Goal: Task Accomplishment & Management: Complete application form

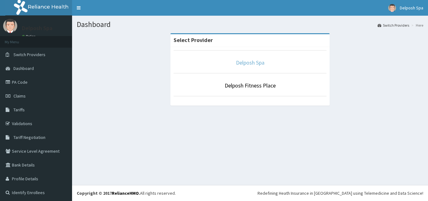
click at [252, 62] on link "Delposh Spa" at bounding box center [250, 62] width 29 height 7
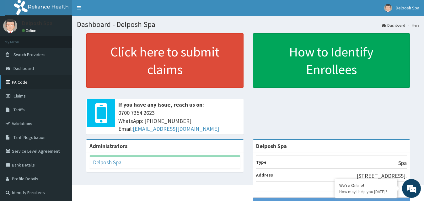
click at [26, 81] on link "PA Code" at bounding box center [36, 82] width 72 height 14
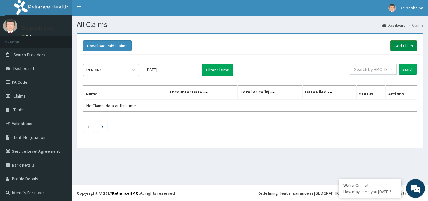
click at [401, 45] on link "Add Claim" at bounding box center [404, 45] width 27 height 11
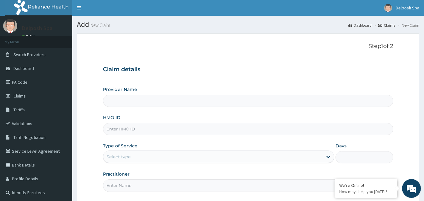
type input "Delposh Spa"
type input "1"
click at [129, 128] on input "CMG/10036/A" at bounding box center [248, 129] width 290 height 12
type input "CMG/10041/A"
click at [228, 183] on input "Practitioner" at bounding box center [248, 185] width 290 height 12
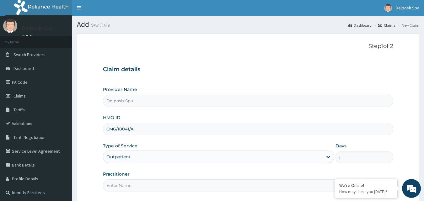
click at [148, 186] on input "Practitioner" at bounding box center [248, 185] width 290 height 12
type input "c"
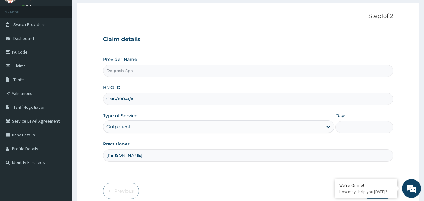
scroll to position [59, 0]
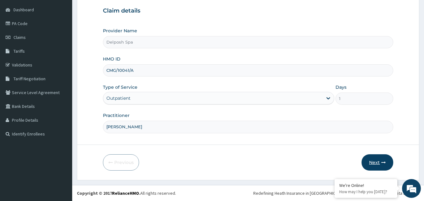
type input "JENNIFER"
click at [376, 160] on button "Next" at bounding box center [377, 162] width 32 height 16
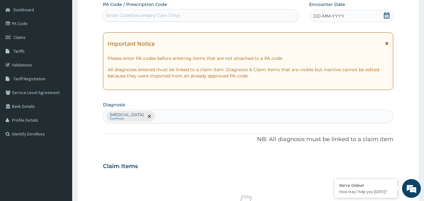
click at [197, 13] on div "Enter Code(Secondary Care Only)" at bounding box center [201, 15] width 196 height 10
paste input "PA/44A0CC"
type input "PA/44A0CC"
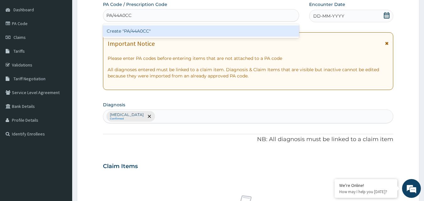
click at [191, 30] on div "Create "PA/44A0CC"" at bounding box center [201, 30] width 196 height 11
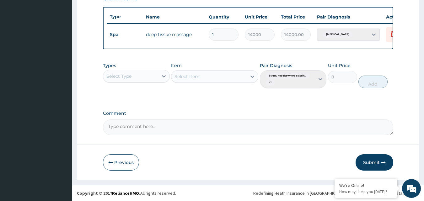
scroll to position [231, 0]
click at [372, 162] on button "Submit" at bounding box center [374, 162] width 38 height 16
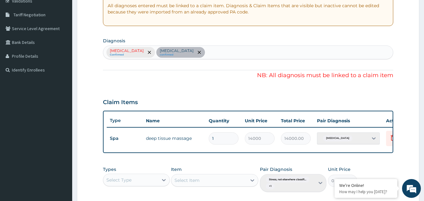
scroll to position [116, 0]
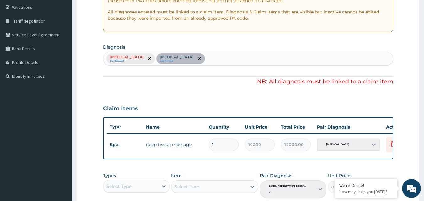
click at [172, 59] on div "Stress, not elsewhere classified Confirmed Lack of physical exercise confirmed" at bounding box center [248, 59] width 290 height 14
click at [234, 57] on div "Stress, not elsewhere classified Confirmed Lack of physical exercise confirmed" at bounding box center [248, 59] width 290 height 14
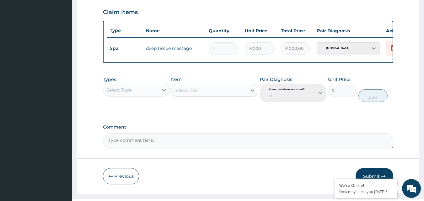
scroll to position [231, 0]
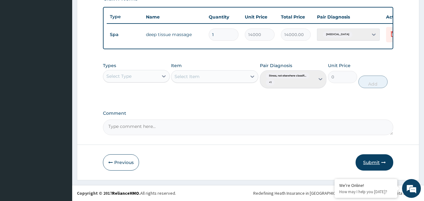
click at [373, 162] on button "Submit" at bounding box center [374, 162] width 38 height 16
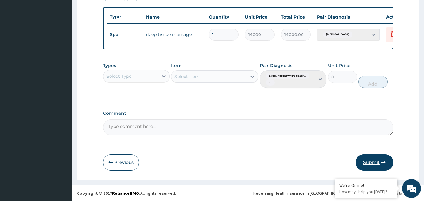
click at [373, 162] on button "Submit" at bounding box center [374, 162] width 38 height 16
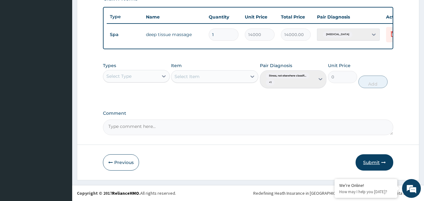
click at [373, 162] on button "Submit" at bounding box center [374, 162] width 38 height 16
click at [372, 161] on button "Submit" at bounding box center [374, 162] width 38 height 16
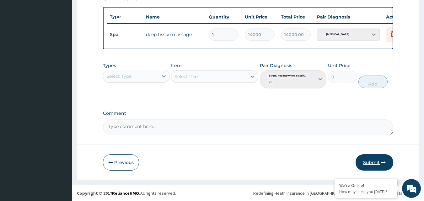
click at [372, 161] on button "Submit" at bounding box center [374, 162] width 38 height 16
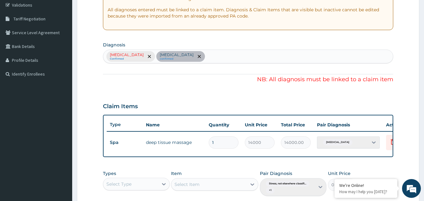
scroll to position [119, 0]
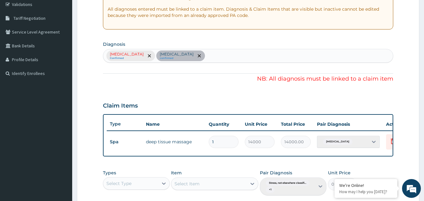
click at [372, 141] on div "Lack of physical exercise" at bounding box center [348, 142] width 63 height 12
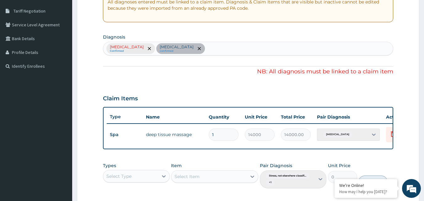
scroll to position [128, 0]
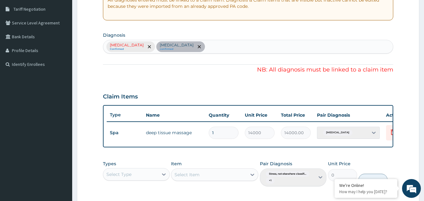
click at [202, 81] on div "PA Code / Prescription Code PA/44A0CC Encounter Date 14-10-2025 Important Notic…" at bounding box center [248, 83] width 290 height 302
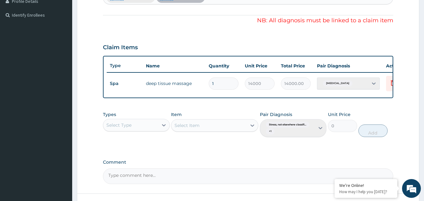
scroll to position [231, 0]
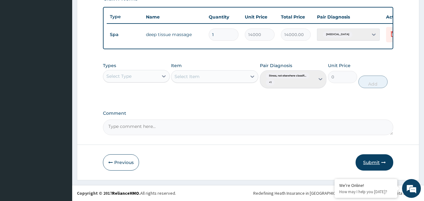
click at [370, 160] on button "Submit" at bounding box center [374, 162] width 38 height 16
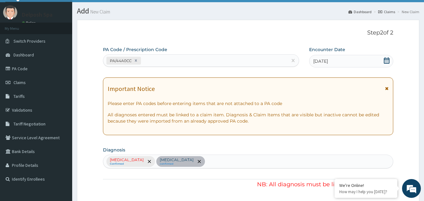
scroll to position [11, 0]
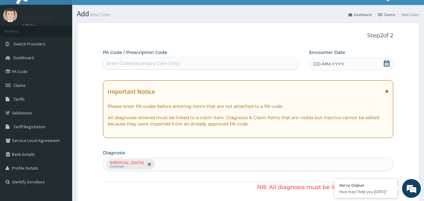
paste input "PA/44A0CC"
type input "PA/44A0CC"
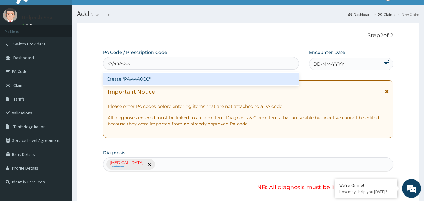
click at [233, 81] on div "Create "PA/44A0CC"" at bounding box center [201, 78] width 196 height 11
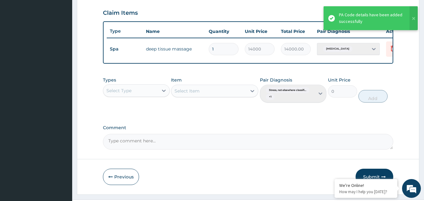
scroll to position [231, 0]
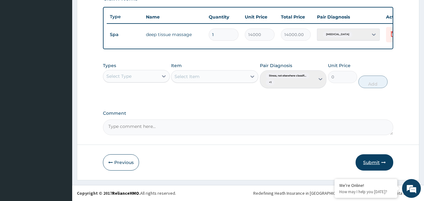
click at [375, 161] on button "Submit" at bounding box center [374, 162] width 38 height 16
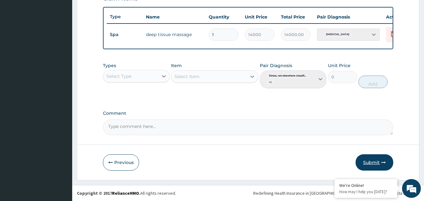
click at [375, 161] on button "Submit" at bounding box center [374, 162] width 38 height 16
click at [365, 160] on button "Submit" at bounding box center [374, 162] width 38 height 16
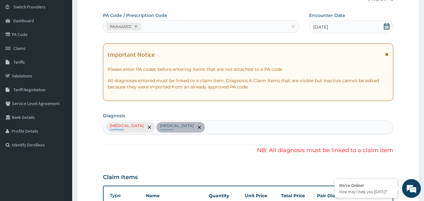
scroll to position [46, 0]
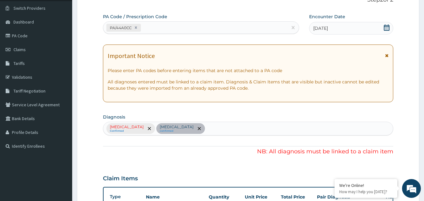
click at [235, 128] on div "Stress, not elsewhere classified Confirmed Lack of physical exercise confirmed" at bounding box center [248, 129] width 290 height 14
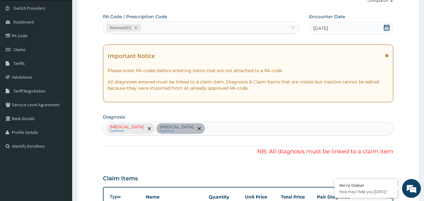
click at [235, 127] on div "Stress, not elsewhere classified Confirmed Lack of physical exercise confirmed" at bounding box center [248, 129] width 290 height 14
click at [235, 128] on div "Stress, not elsewhere classified Confirmed Lack of physical exercise confirmed" at bounding box center [248, 129] width 290 height 14
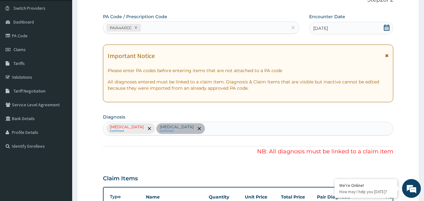
click at [172, 128] on div "Stress, not elsewhere classified Confirmed Lack of physical exercise confirmed" at bounding box center [248, 129] width 290 height 14
click at [246, 132] on div "Stress, not elsewhere classified Confirmed Lack of physical exercise confirmed" at bounding box center [248, 129] width 290 height 14
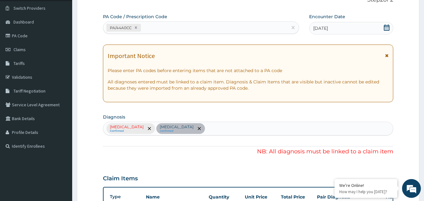
click at [246, 132] on div "Stress, not elsewhere classified Confirmed Lack of physical exercise confirmed" at bounding box center [248, 129] width 290 height 14
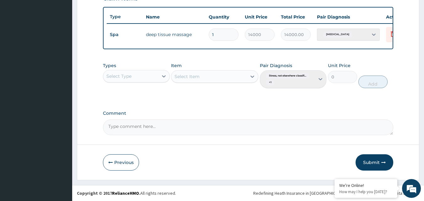
scroll to position [231, 0]
click at [371, 161] on button "Submit" at bounding box center [374, 162] width 38 height 16
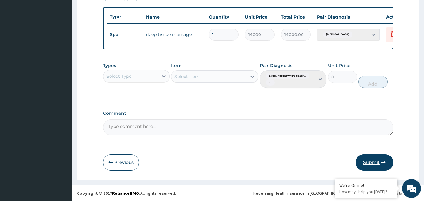
click at [371, 161] on button "Submit" at bounding box center [374, 162] width 38 height 16
